Goal: Transaction & Acquisition: Purchase product/service

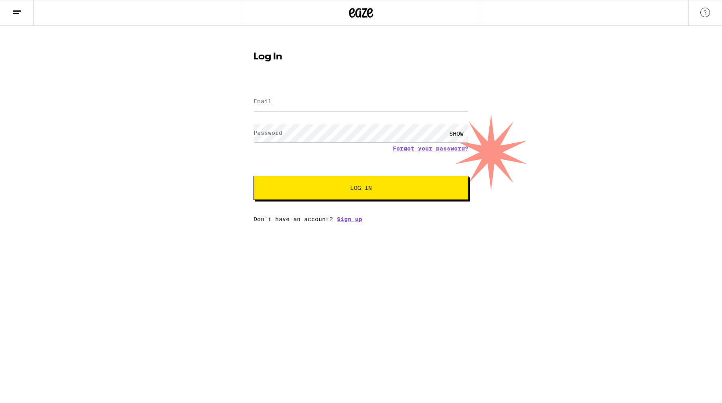
click at [402, 103] on input "Email" at bounding box center [361, 102] width 215 height 18
type input "[EMAIL_ADDRESS][DOMAIN_NAME]"
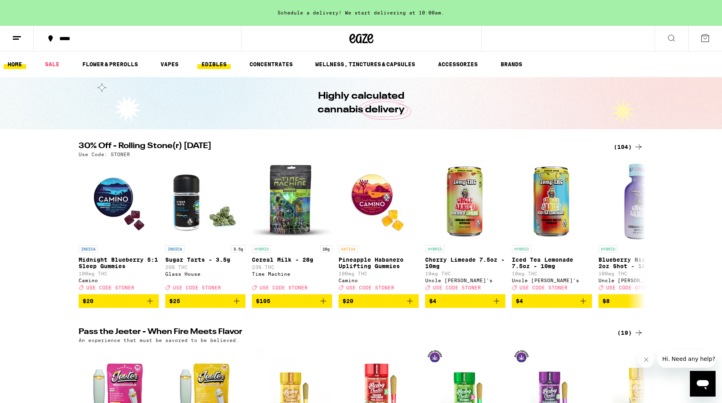
click at [201, 68] on link "EDIBLES" at bounding box center [213, 64] width 33 height 10
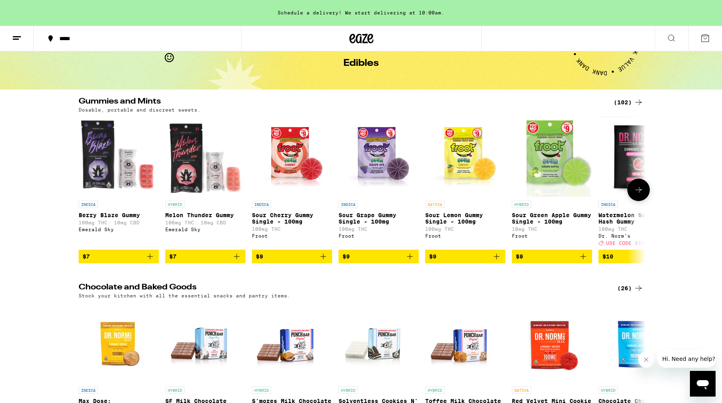
scroll to position [39, 0]
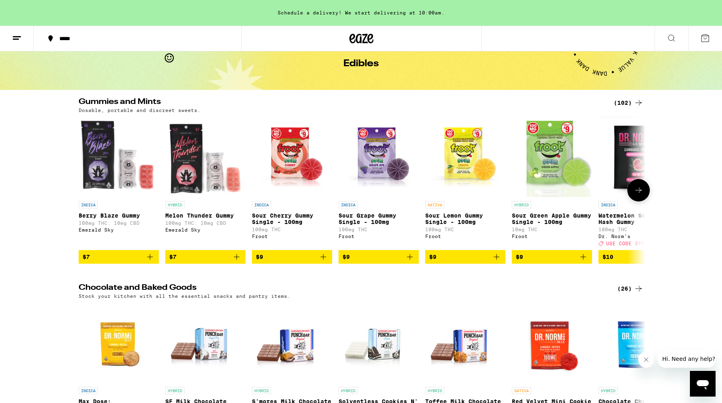
click at [149, 262] on icon "Add to bag" at bounding box center [150, 257] width 10 height 10
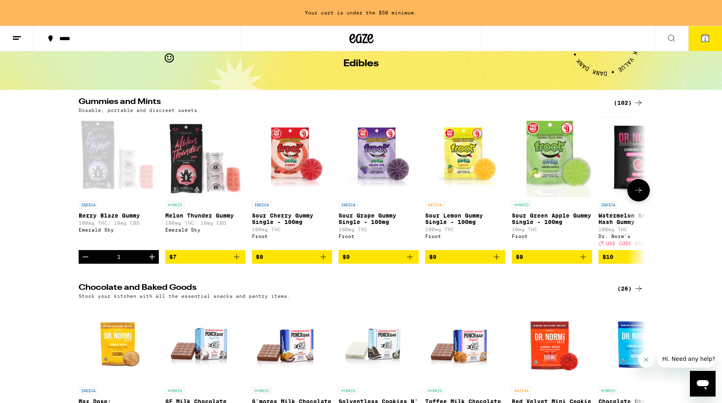
click at [149, 262] on icon "Increment" at bounding box center [152, 257] width 10 height 10
click at [239, 261] on icon "Add to bag" at bounding box center [237, 257] width 10 height 10
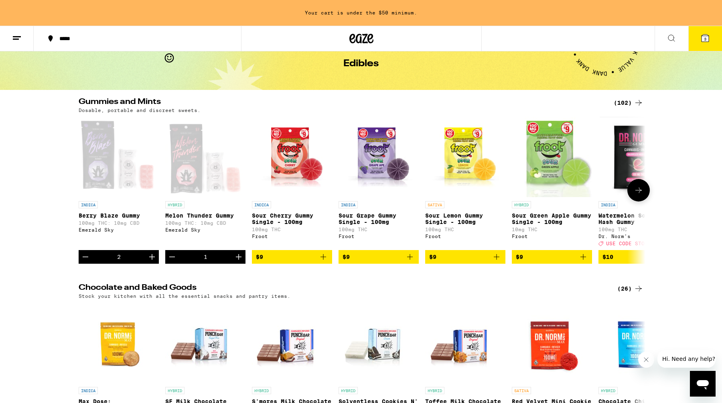
click at [239, 261] on icon "Increment" at bounding box center [239, 257] width 10 height 10
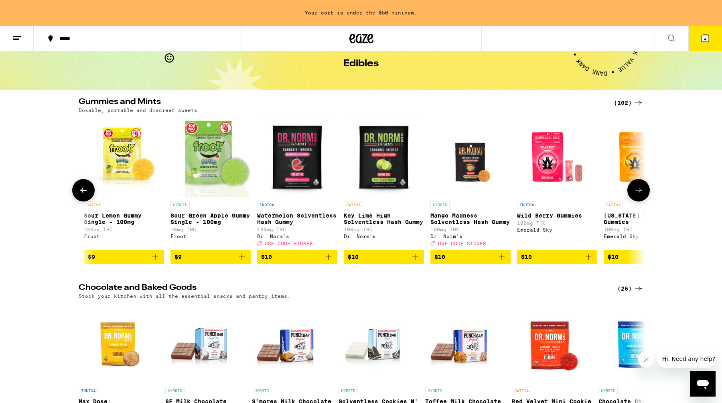
scroll to position [0, 343]
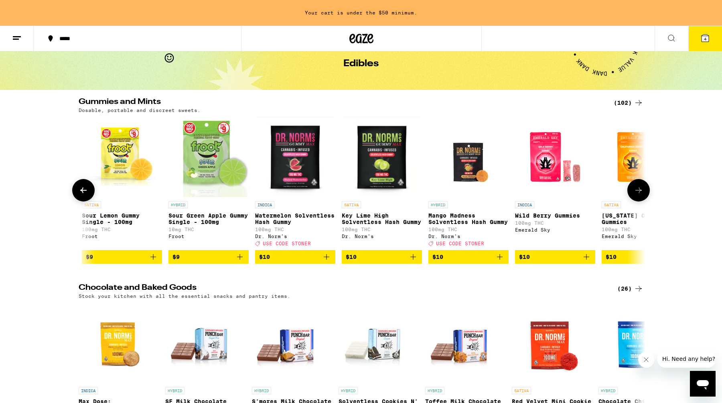
click at [328, 262] on icon "Add to bag" at bounding box center [327, 257] width 10 height 10
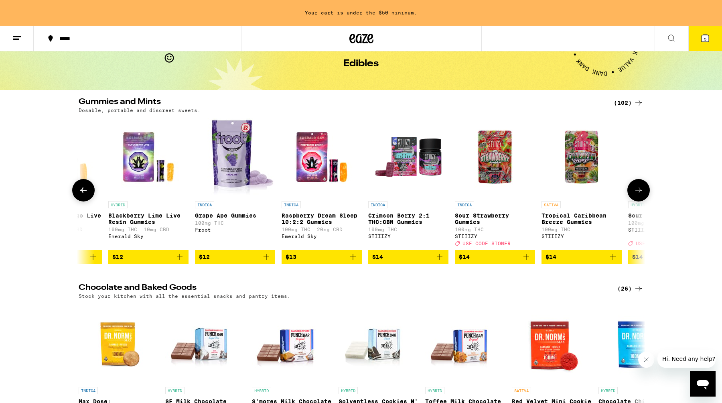
scroll to position [0, 1357]
click at [200, 232] on div "Froot" at bounding box center [235, 229] width 80 height 5
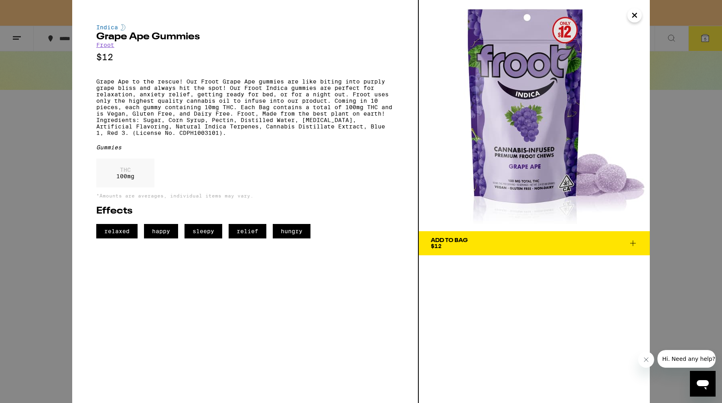
click at [106, 46] on link "Froot" at bounding box center [105, 45] width 18 height 6
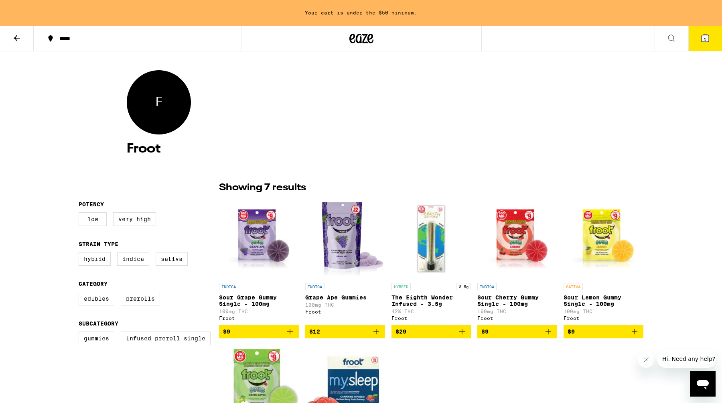
scroll to position [71, 0]
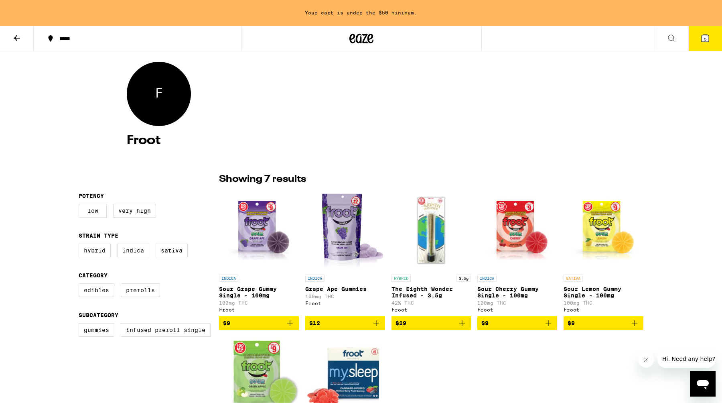
click at [14, 41] on icon at bounding box center [17, 38] width 10 height 10
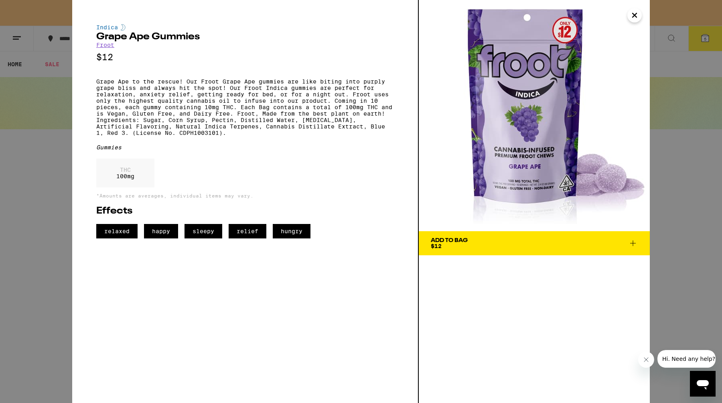
click at [633, 17] on icon "Close" at bounding box center [635, 15] width 4 height 4
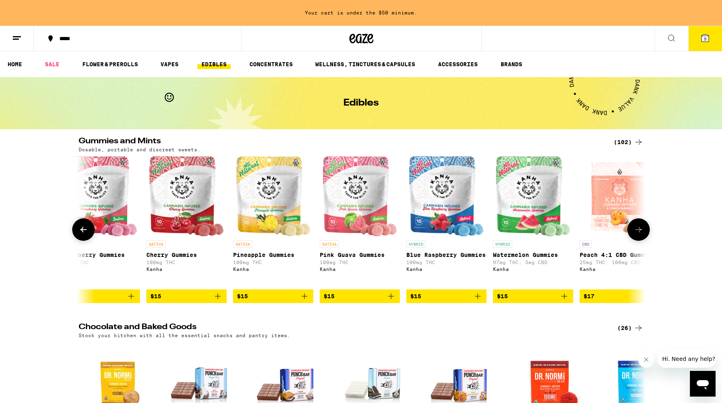
scroll to position [0, 2275]
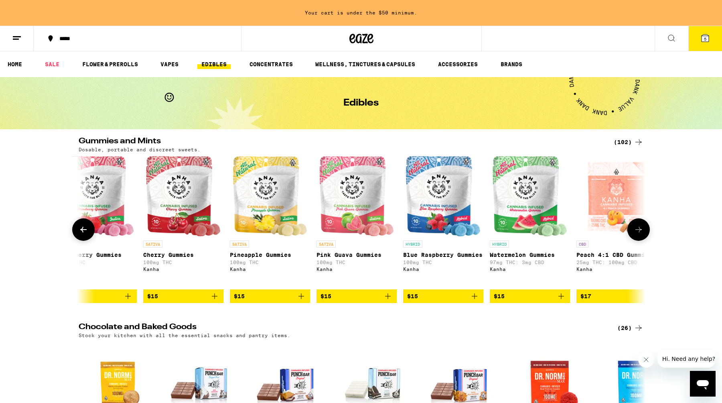
click at [474, 300] on icon "Add to bag" at bounding box center [475, 296] width 10 height 10
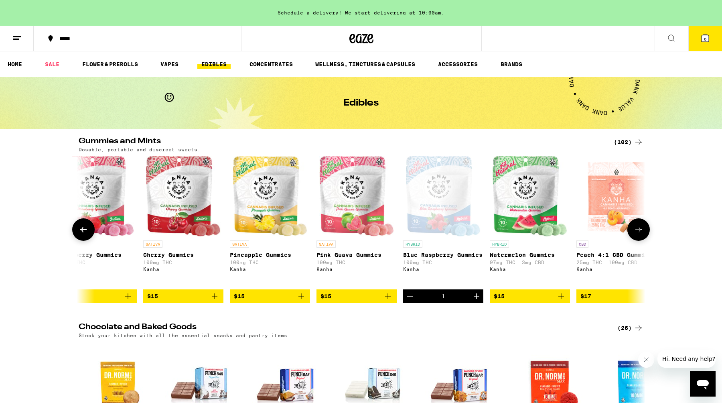
click at [474, 300] on icon "Increment" at bounding box center [477, 296] width 10 height 10
click at [122, 61] on link "FLOWER & PREROLLS" at bounding box center [110, 64] width 64 height 10
click at [121, 67] on link "FLOWER & PREROLLS" at bounding box center [110, 64] width 64 height 10
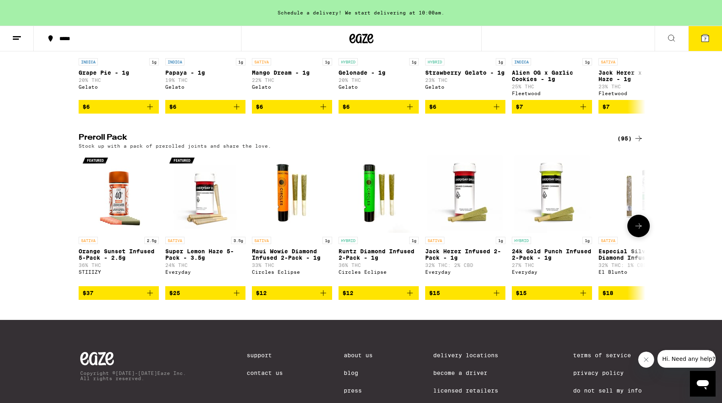
click at [410, 298] on icon "Add to bag" at bounding box center [410, 293] width 10 height 10
click at [635, 237] on button at bounding box center [638, 226] width 22 height 22
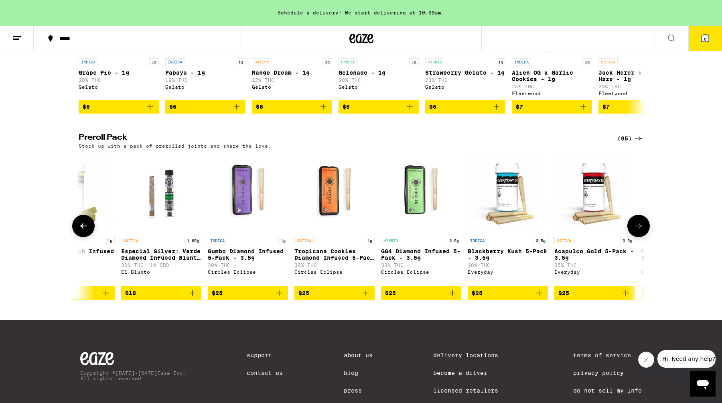
click at [635, 237] on button at bounding box center [638, 226] width 22 height 22
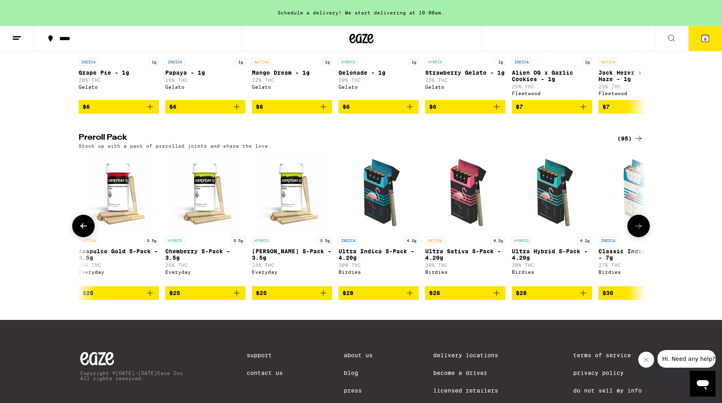
scroll to position [0, 955]
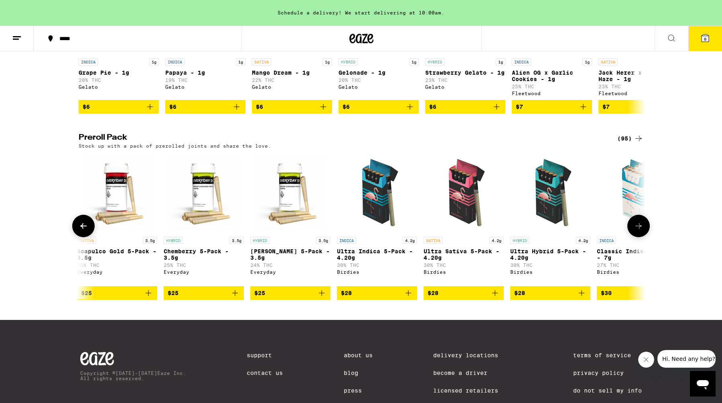
click at [90, 237] on button at bounding box center [83, 226] width 22 height 22
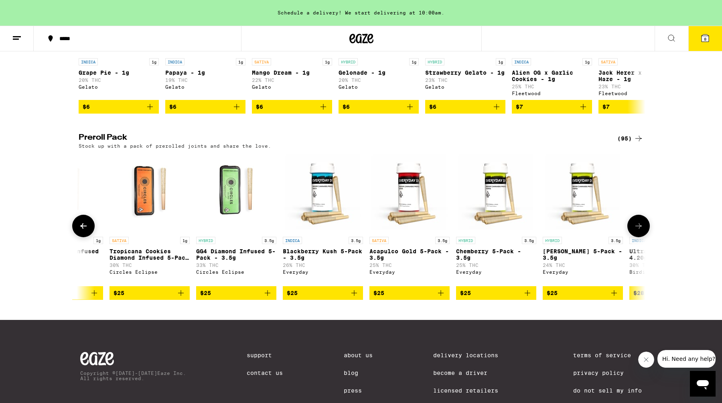
scroll to position [0, 656]
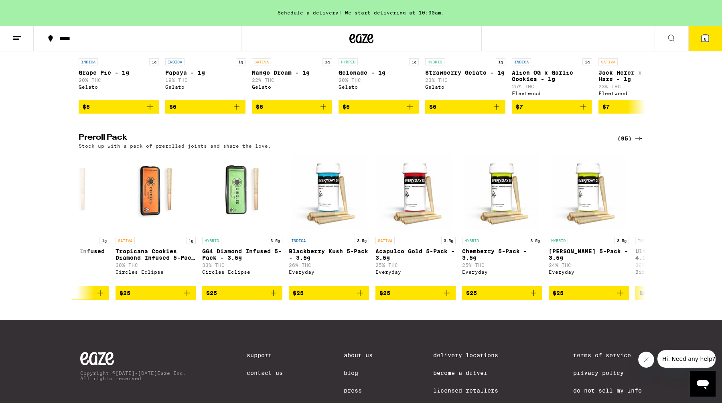
click at [701, 46] on button "8" at bounding box center [705, 38] width 34 height 25
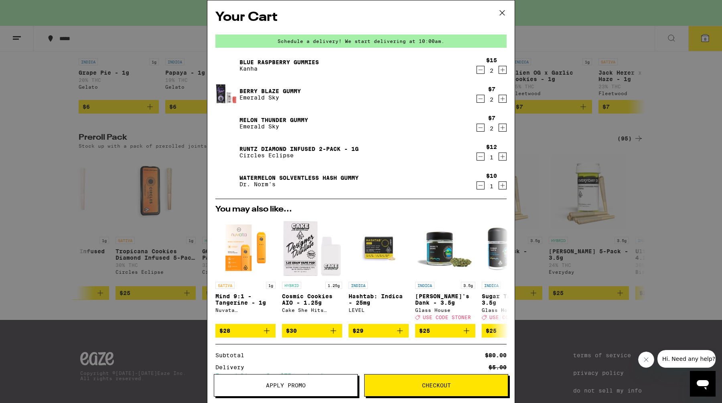
click at [483, 188] on icon "Decrement" at bounding box center [480, 186] width 7 height 10
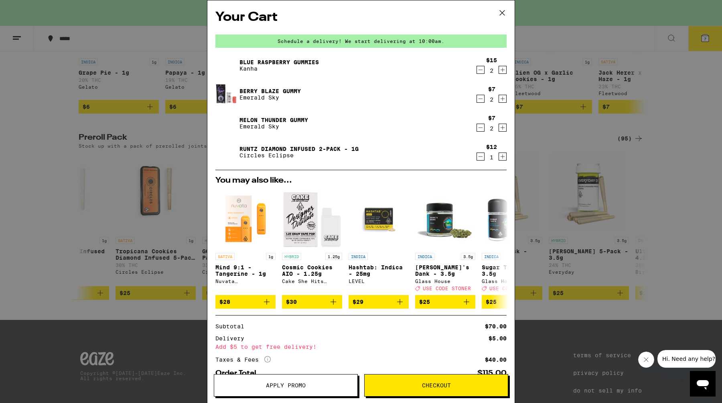
click at [502, 156] on icon "Increment" at bounding box center [502, 157] width 7 height 10
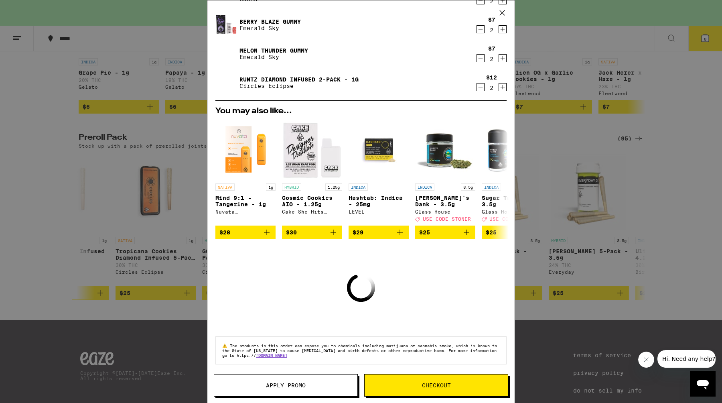
scroll to position [53, 0]
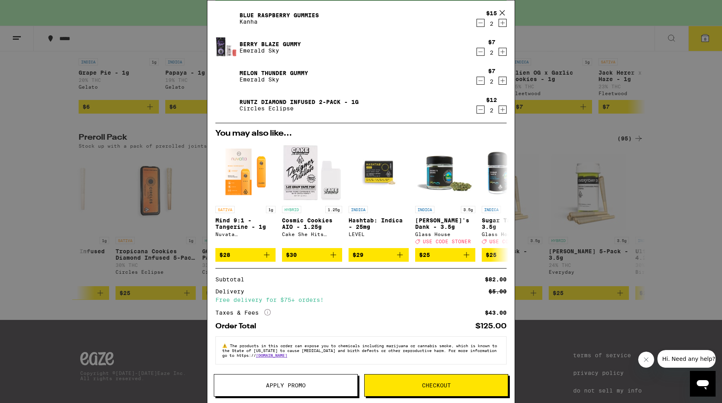
click at [427, 382] on span "Checkout" at bounding box center [436, 385] width 29 height 6
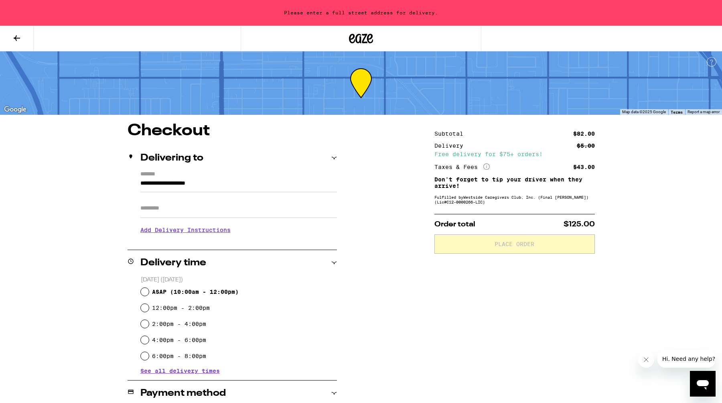
click at [245, 183] on input "**********" at bounding box center [238, 186] width 197 height 14
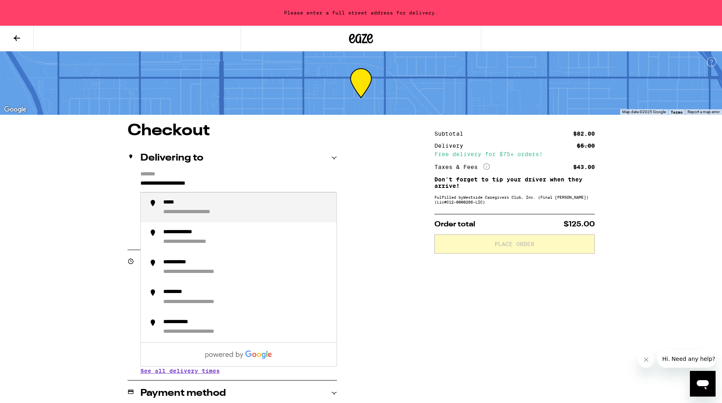
click at [245, 183] on input "**********" at bounding box center [238, 186] width 197 height 14
click at [248, 201] on div "**********" at bounding box center [246, 207] width 167 height 17
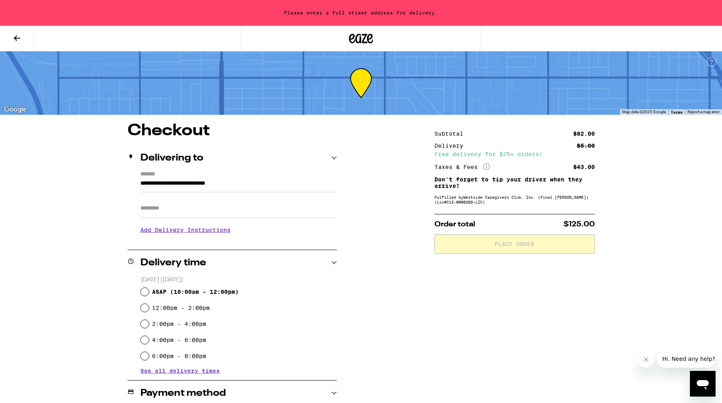
type input "**********"
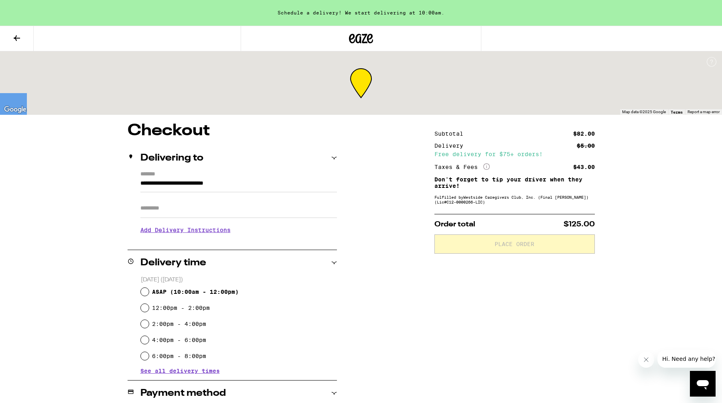
click at [228, 212] on input "Apt/Suite" at bounding box center [238, 208] width 197 height 19
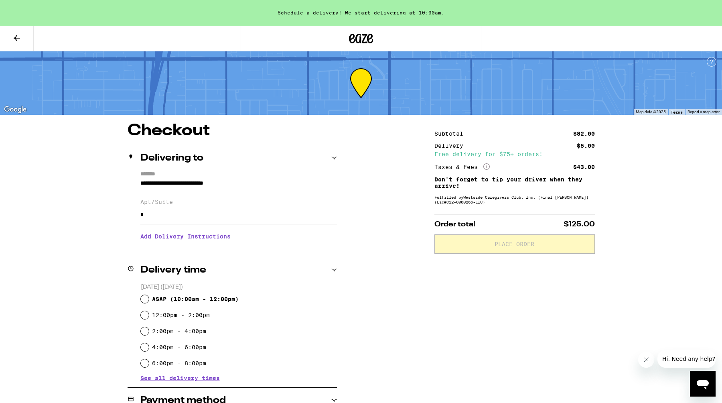
type input "*"
click at [344, 304] on div "**********" at bounding box center [361, 373] width 578 height 500
click at [221, 242] on h3 "Add Delivery Instructions" at bounding box center [238, 236] width 197 height 18
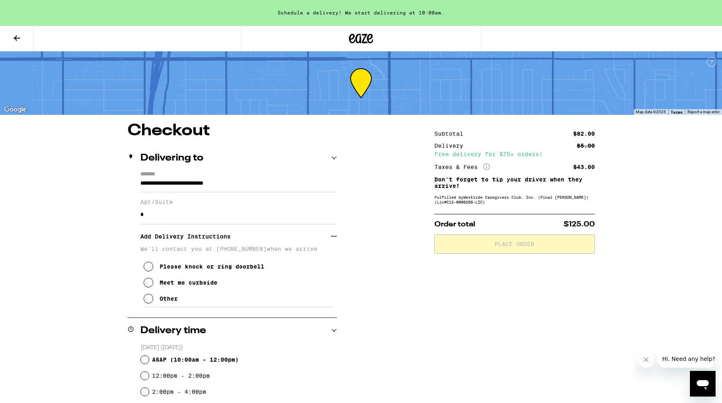
click at [147, 302] on icon at bounding box center [149, 299] width 10 height 10
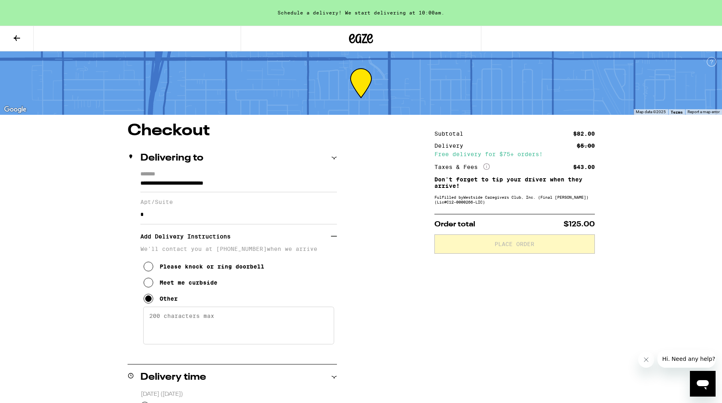
click at [162, 325] on textarea "Enter any other delivery instructions you want driver to know" at bounding box center [238, 325] width 191 height 38
type textarea "we are up the stairs to the left at the top the one with the google"
